Goal: Navigation & Orientation: Find specific page/section

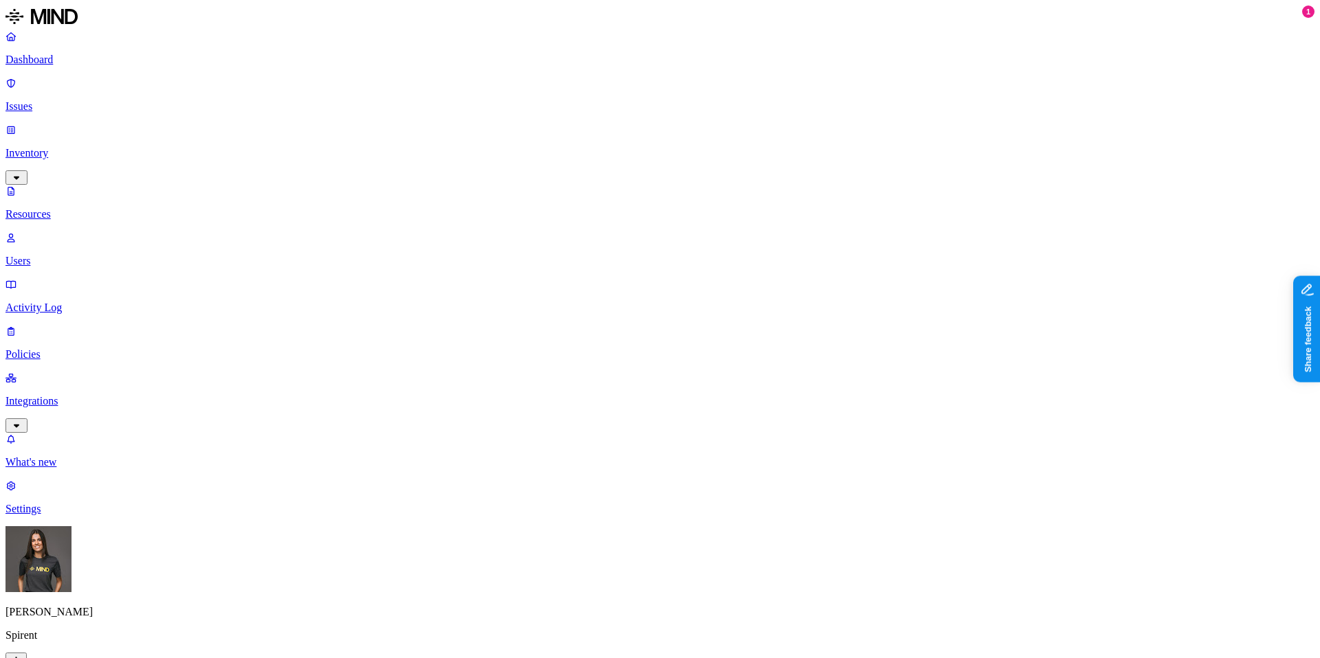
click at [104, 61] on p "Dashboard" at bounding box center [659, 60] width 1309 height 12
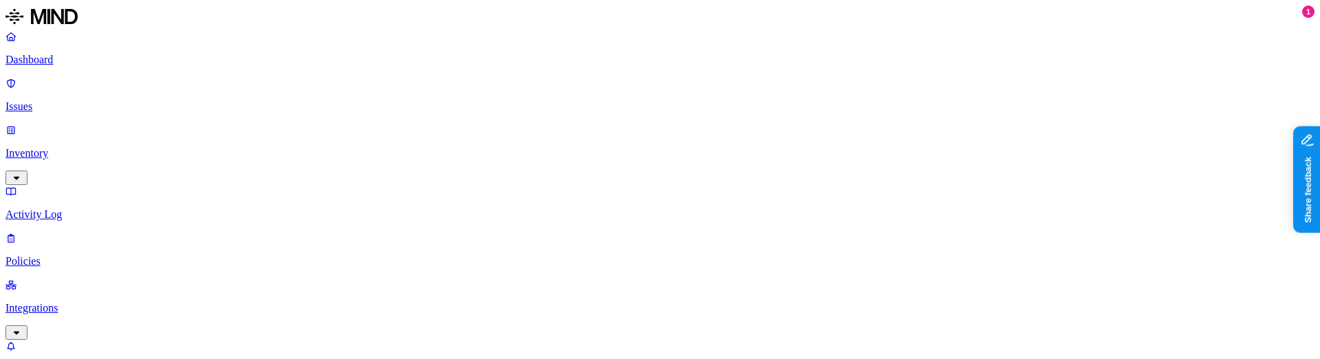
copy h2 "Dashboard"
